Goal: Book appointment/travel/reservation

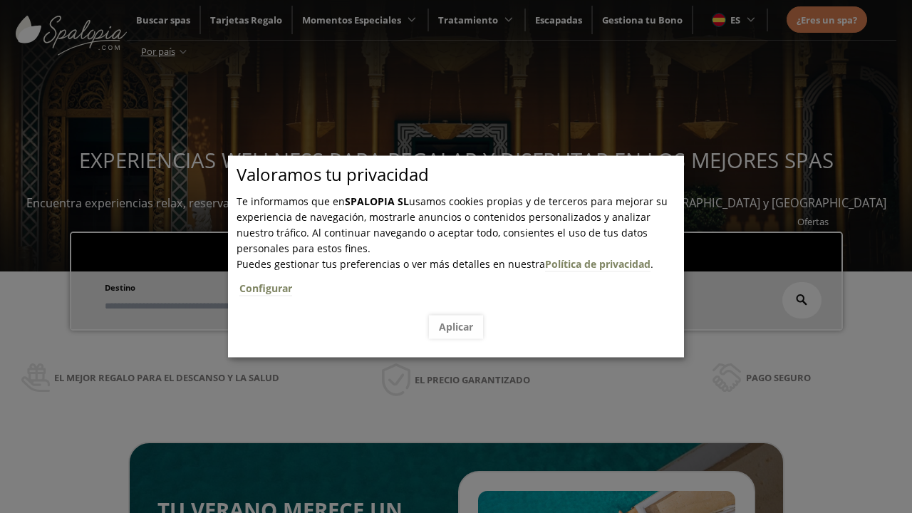
scroll to position [242, 0]
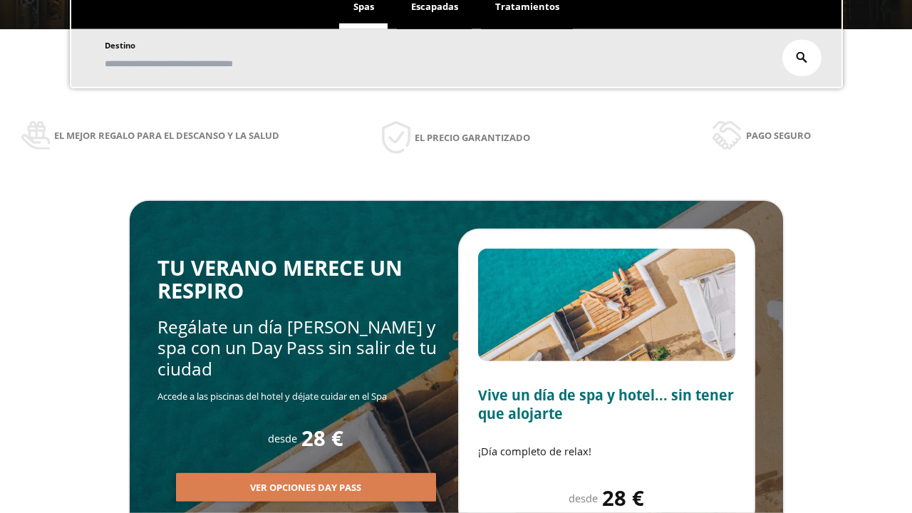
click at [434, 13] on span "Escapadas" at bounding box center [434, 6] width 47 height 13
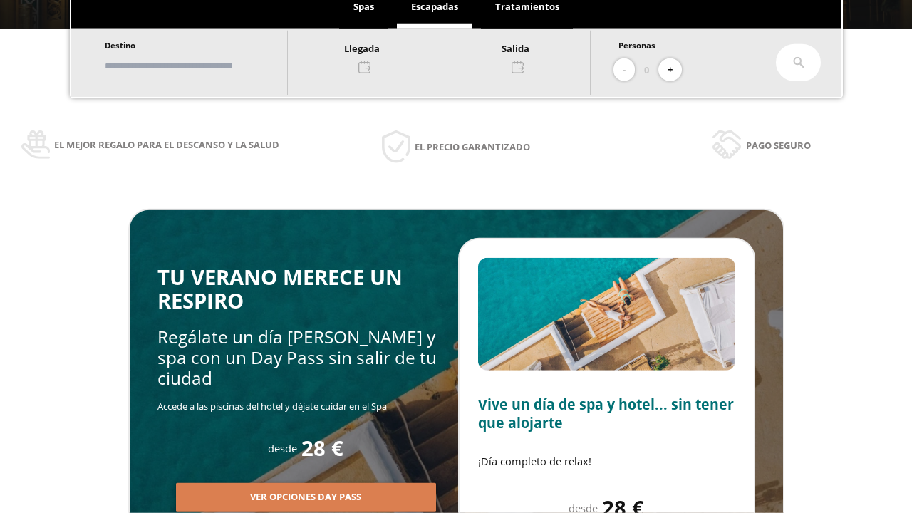
scroll to position [0, 0]
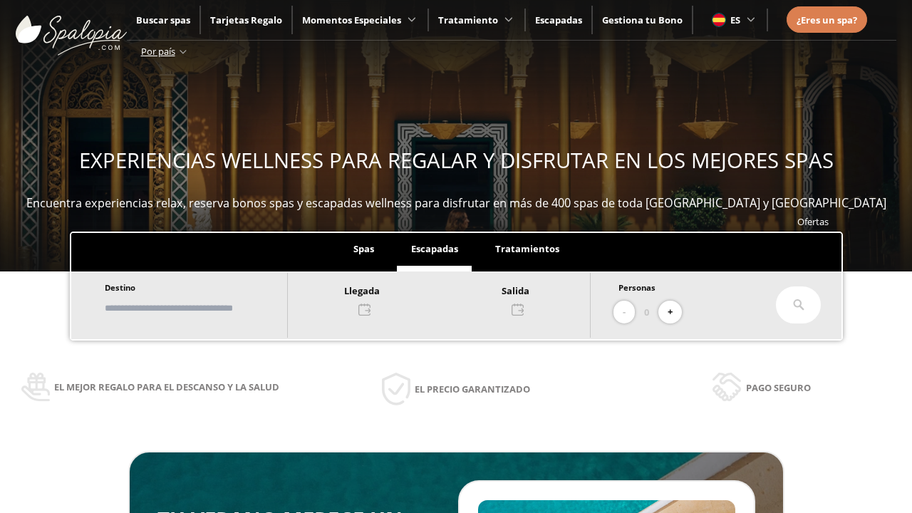
click at [201, 308] on input "text" at bounding box center [188, 308] width 177 height 25
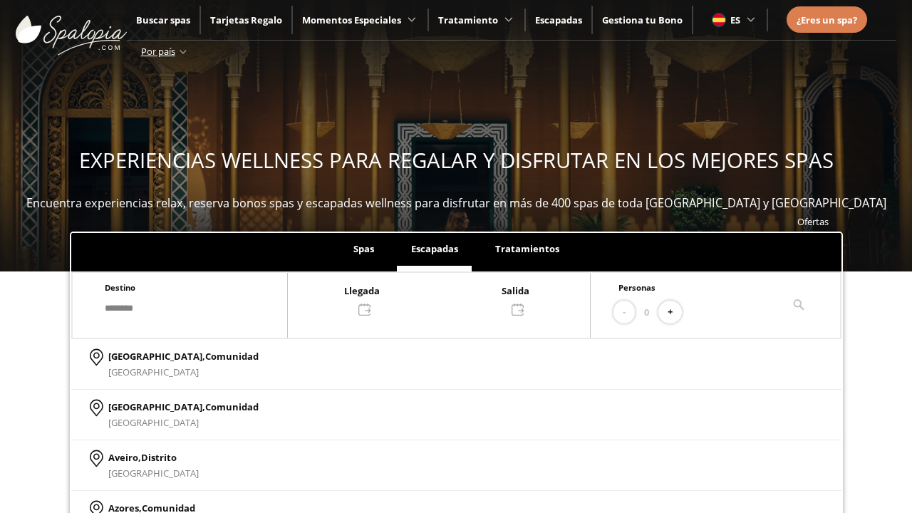
click at [453, 298] on div at bounding box center [439, 299] width 302 height 34
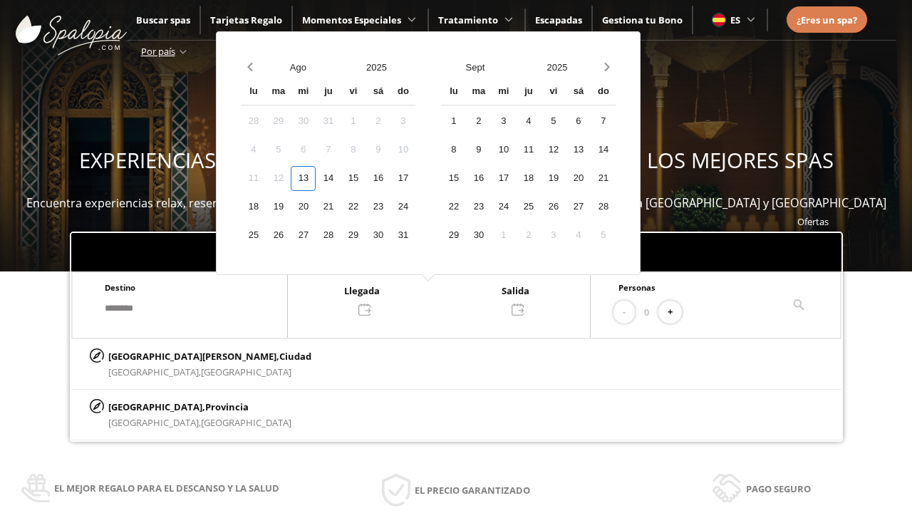
click at [365, 178] on div "15" at bounding box center [352, 178] width 25 height 25
click at [390, 178] on div "16" at bounding box center [377, 178] width 25 height 25
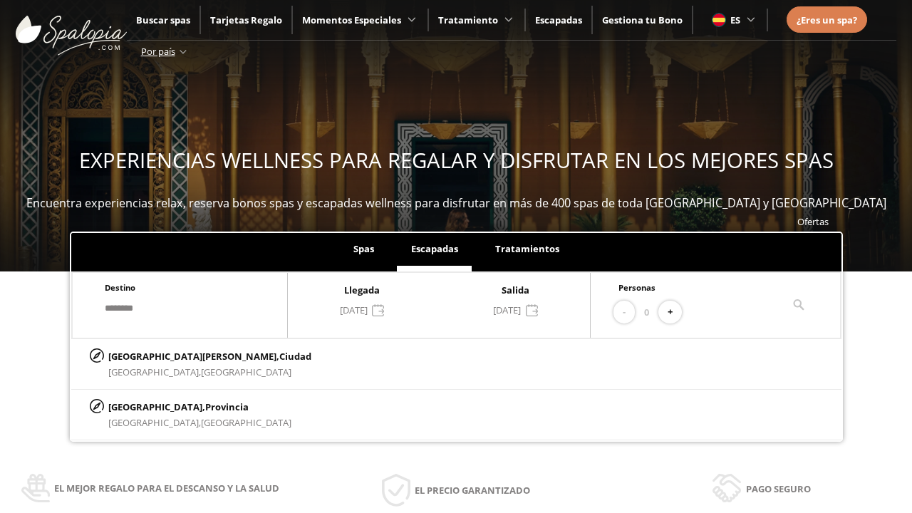
click at [674, 312] on button "+" at bounding box center [670, 313] width 24 height 24
click at [179, 355] on p "[GEOGRAPHIC_DATA][PERSON_NAME], [GEOGRAPHIC_DATA]" at bounding box center [209, 356] width 203 height 16
type input "**********"
